Goal: Entertainment & Leisure: Consume media (video, audio)

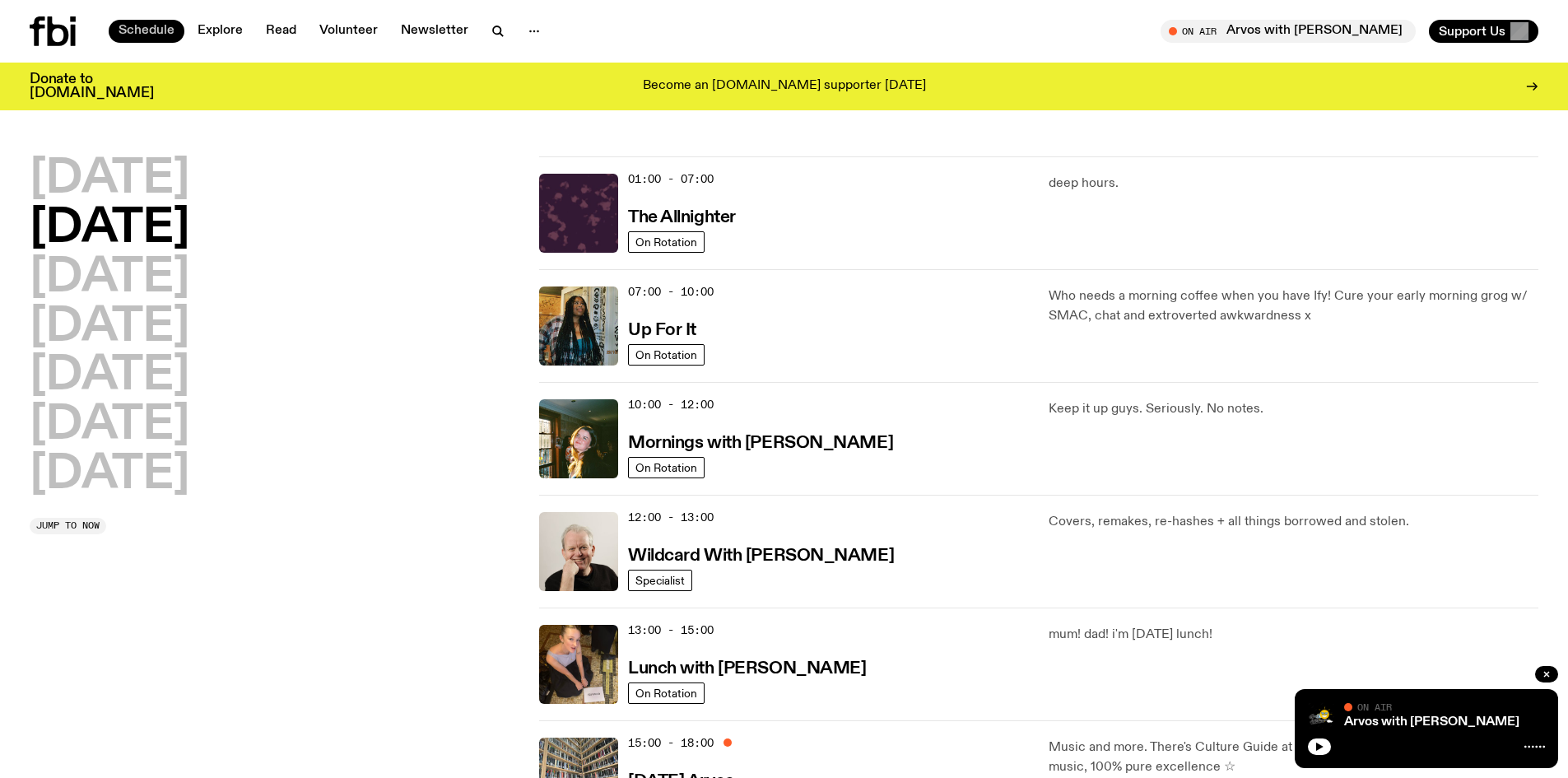
click at [140, 26] on link "Schedule" at bounding box center [146, 31] width 76 height 23
click at [1319, 745] on icon "button" at bounding box center [1319, 747] width 7 height 8
click at [107, 230] on h2 "[DATE]" at bounding box center [110, 228] width 160 height 46
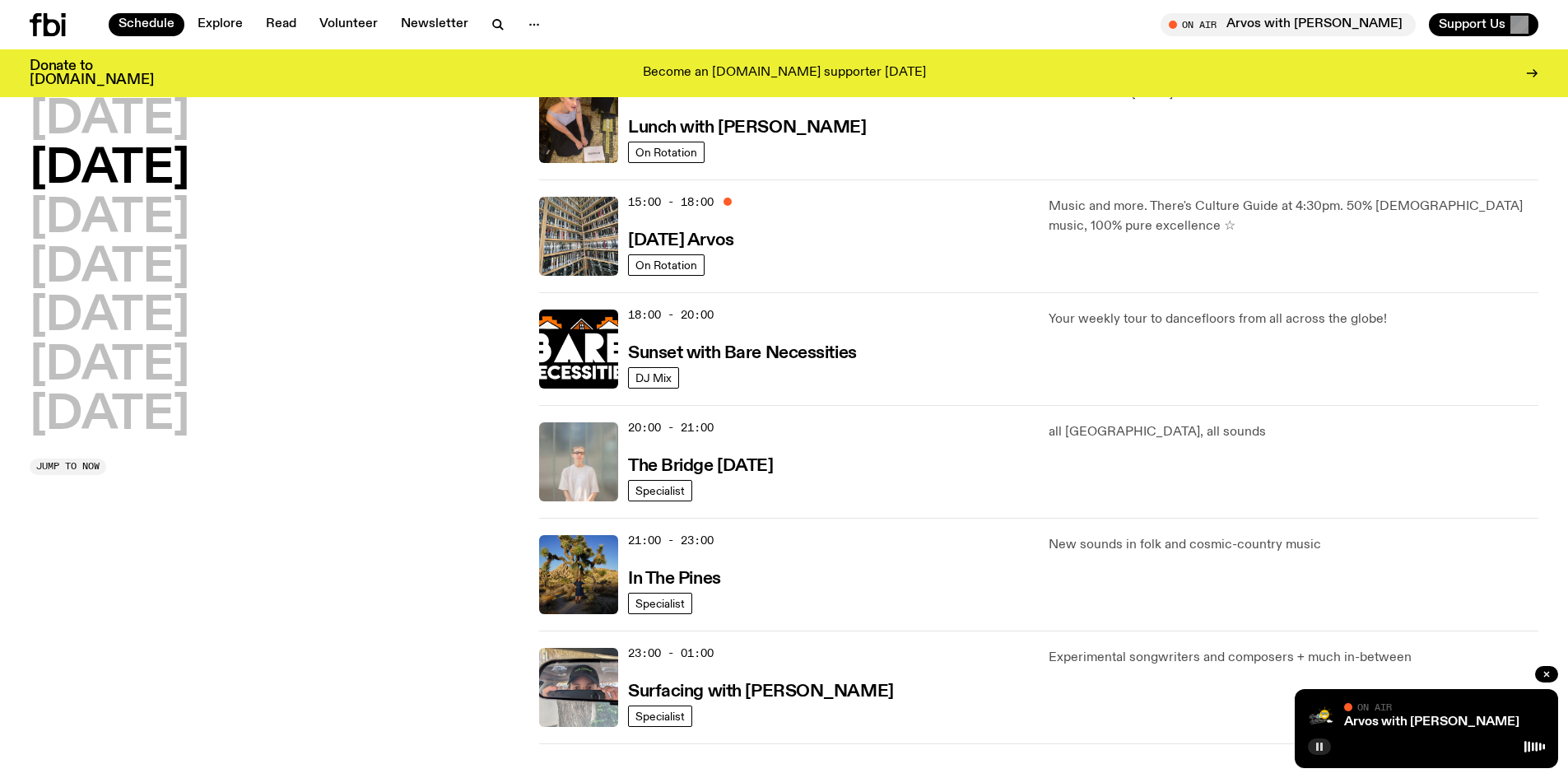
scroll to position [486, 0]
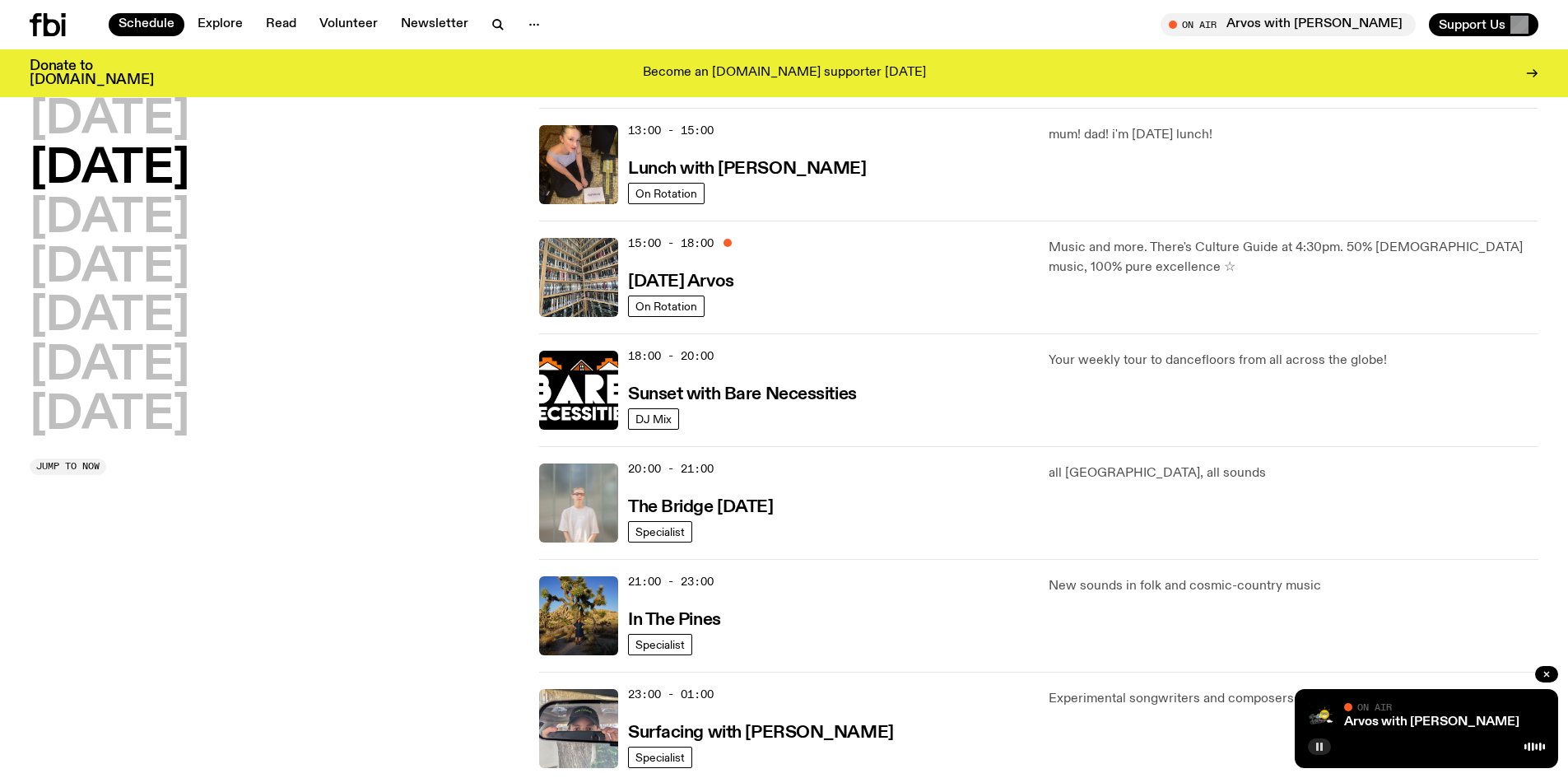
drag, startPoint x: 1141, startPoint y: 24, endPoint x: 1162, endPoint y: 26, distance: 21.1
click at [1141, 24] on div "On Air Arvos with [PERSON_NAME] in live Support Us" at bounding box center [1165, 24] width 748 height 23
click at [1457, 721] on div "Arvos with [PERSON_NAME]" at bounding box center [1443, 723] width 205 height 12
click at [1351, 708] on div at bounding box center [1349, 708] width 8 height 8
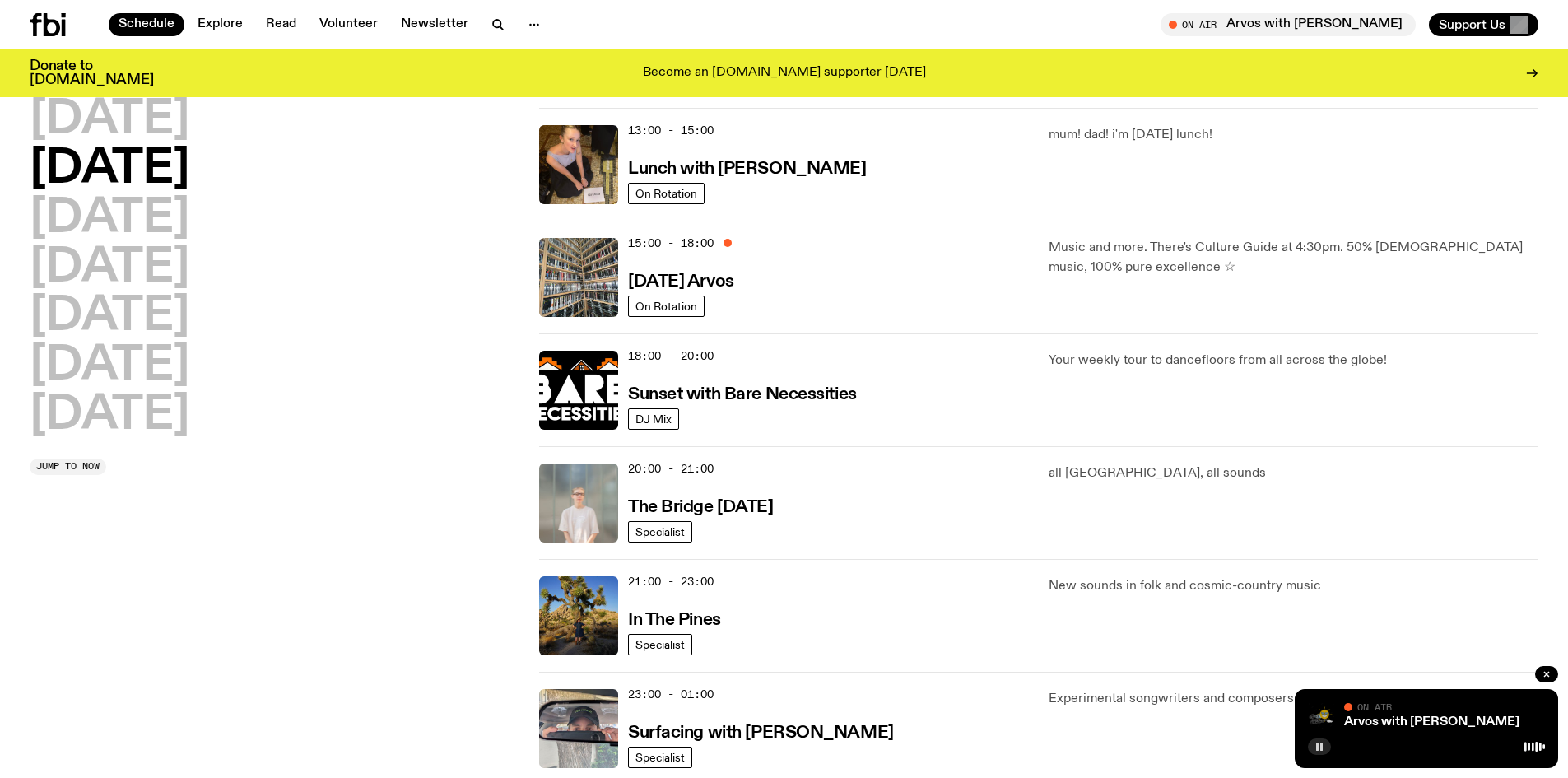
click at [1323, 715] on img at bounding box center [1321, 716] width 27 height 27
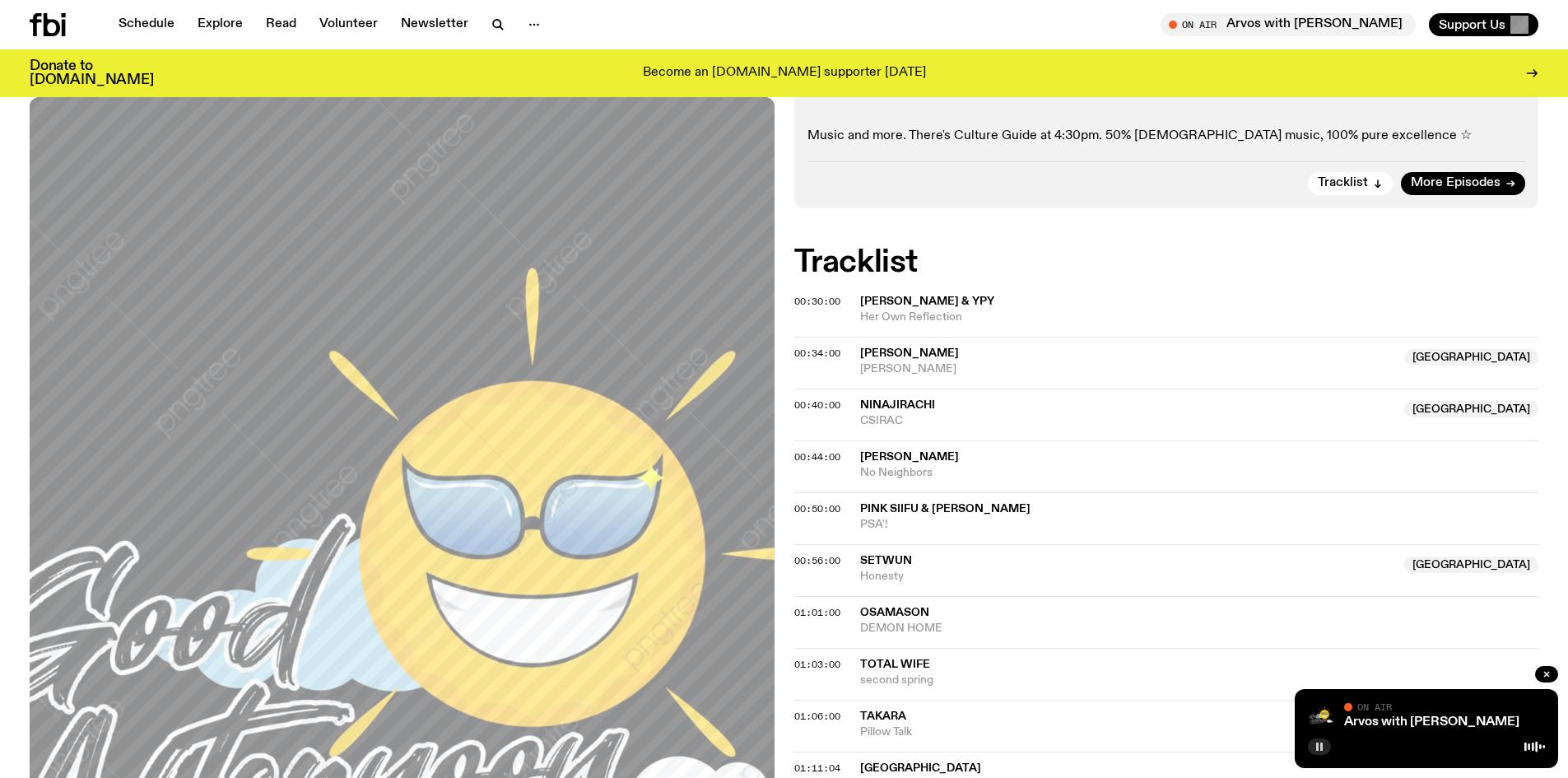
scroll to position [247, 0]
